Goal: Transaction & Acquisition: Subscribe to service/newsletter

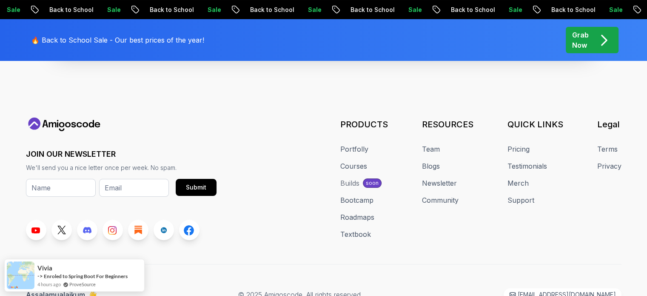
scroll to position [3329, 0]
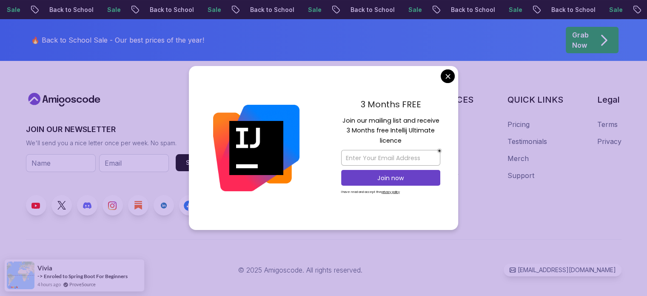
click at [440, 80] on div "3 Months FREE Join our mailing list and receive 3 Months free Intellij Ultimate…" at bounding box center [390, 148] width 135 height 164
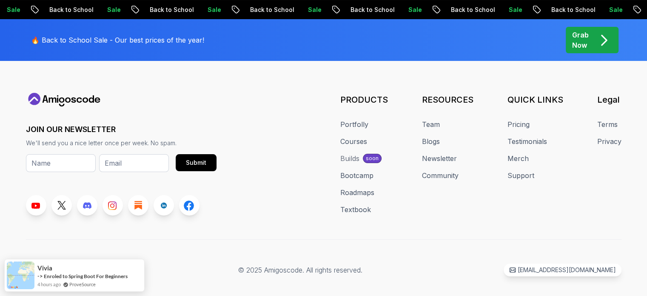
click at [351, 136] on link "Courses" at bounding box center [353, 141] width 27 height 10
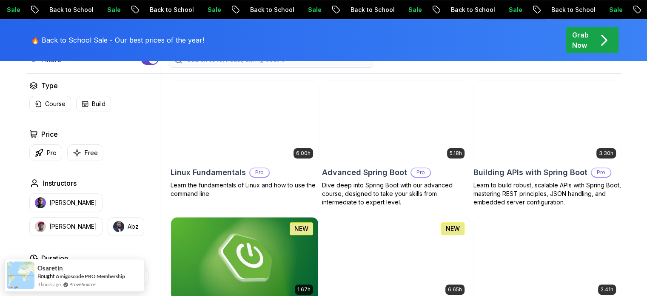
scroll to position [246, 0]
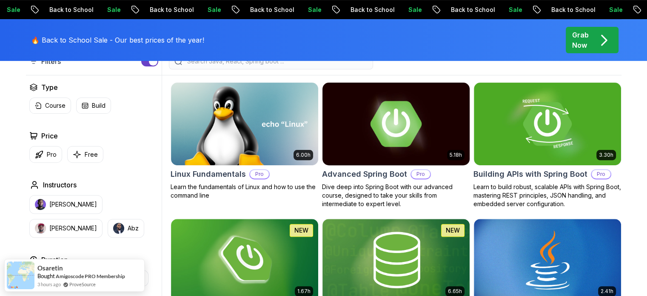
click at [383, 165] on div "5.18h Advanced Spring Boot Pro Dive deep into Spring Boot with our advanced cou…" at bounding box center [396, 145] width 148 height 126
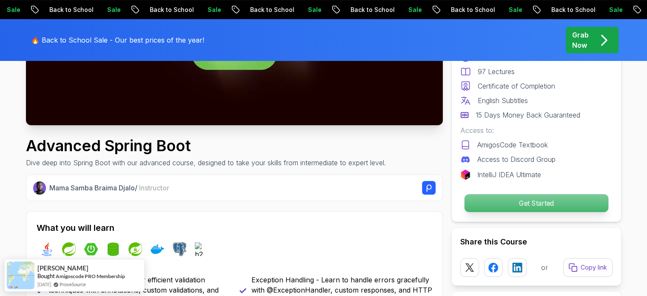
click at [534, 200] on p "Get Started" at bounding box center [536, 203] width 144 height 18
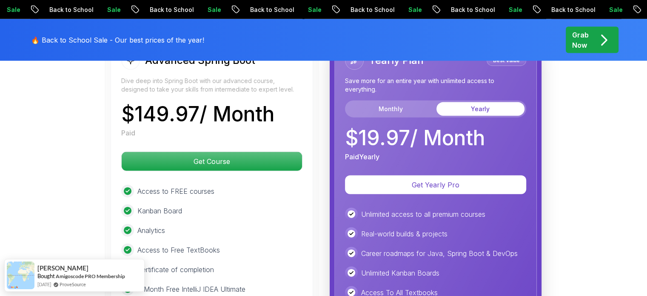
scroll to position [1942, 0]
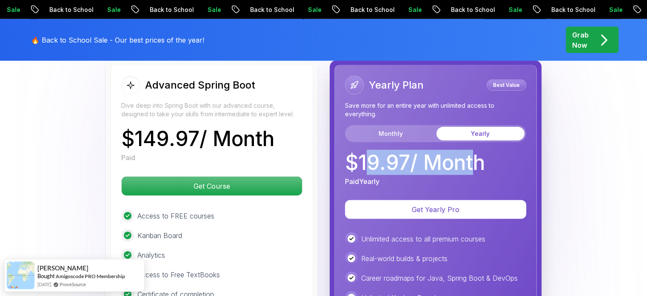
drag, startPoint x: 363, startPoint y: 140, endPoint x: 474, endPoint y: 136, distance: 110.7
click at [474, 152] on p "$ 19.97 / Month" at bounding box center [415, 162] width 140 height 20
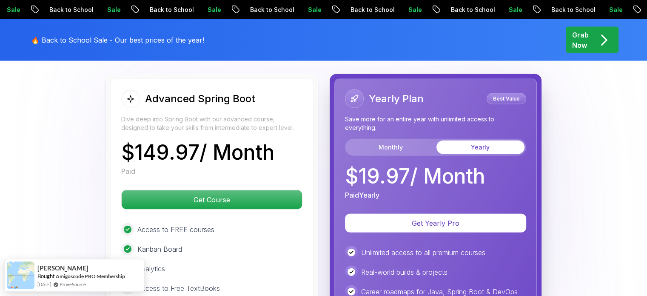
scroll to position [1881, 0]
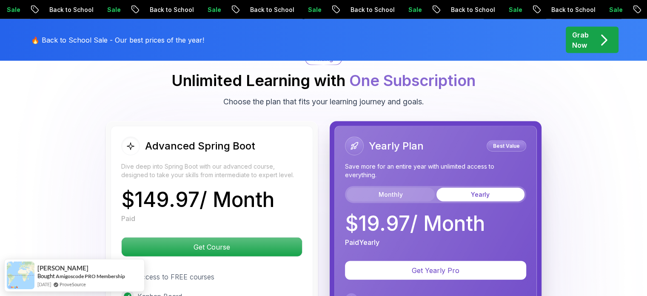
click at [406, 188] on button "Monthly" at bounding box center [391, 195] width 88 height 14
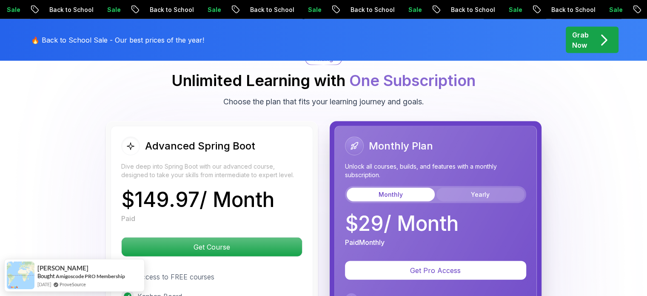
click at [459, 188] on button "Yearly" at bounding box center [481, 195] width 88 height 14
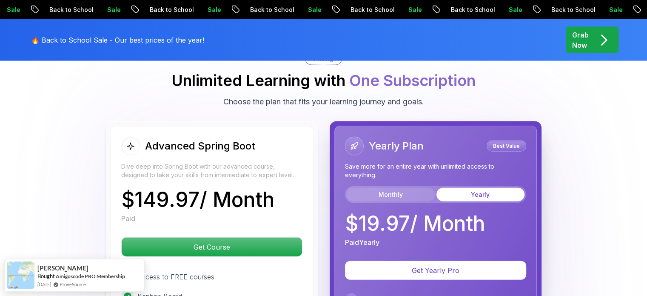
click at [410, 188] on button "Monthly" at bounding box center [391, 195] width 88 height 14
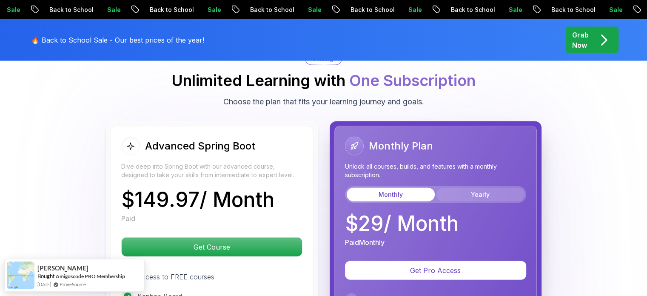
click at [466, 188] on button "Yearly" at bounding box center [481, 195] width 88 height 14
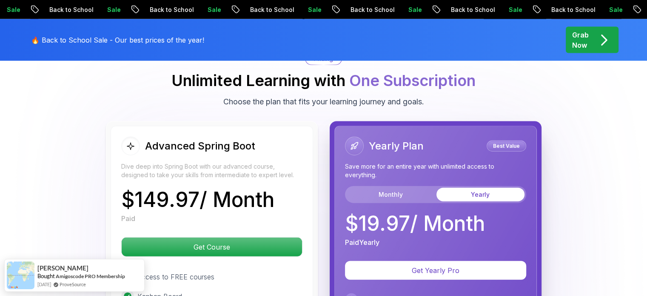
drag, startPoint x: 451, startPoint y: 189, endPoint x: 447, endPoint y: 190, distance: 4.4
click at [449, 213] on p "$ 19.97 / Month" at bounding box center [415, 223] width 140 height 20
